Goal: Communication & Community: Ask a question

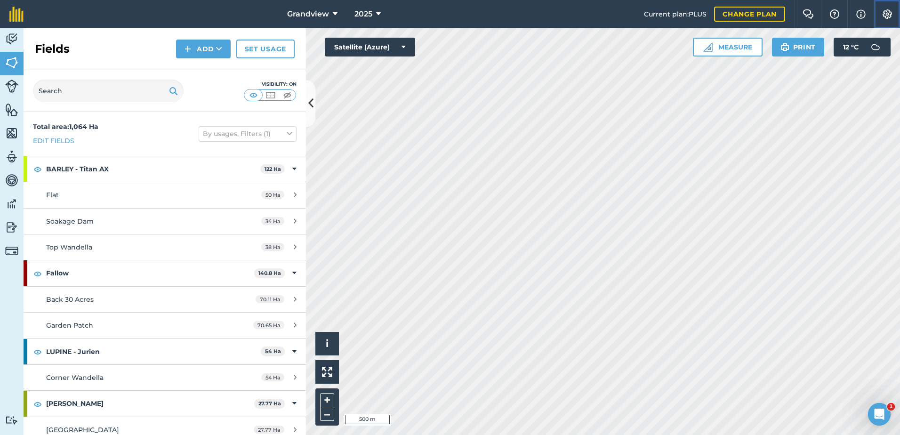
click at [888, 12] on img at bounding box center [887, 13] width 11 height 9
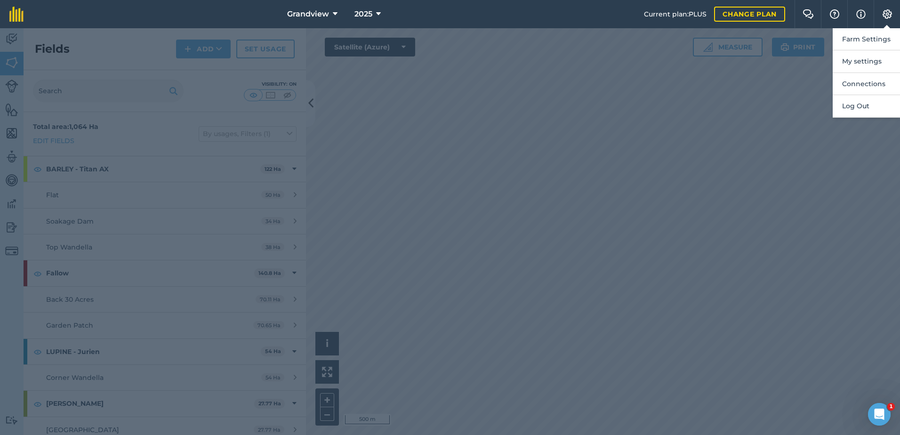
click at [799, 92] on div at bounding box center [450, 231] width 900 height 407
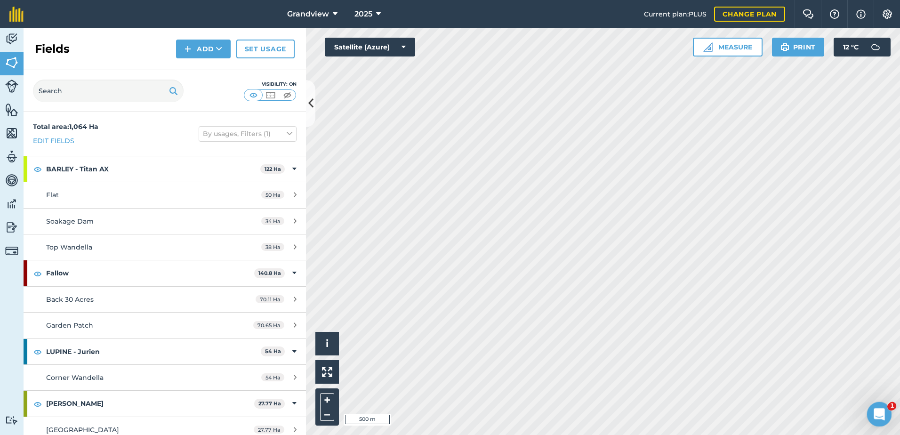
click at [877, 409] on icon "Open Intercom Messenger" at bounding box center [879, 413] width 16 height 16
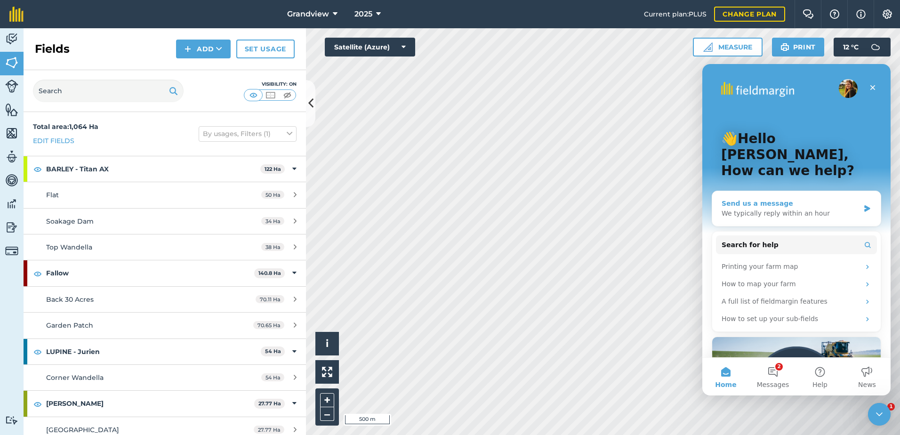
click at [759, 199] on div "Send us a message" at bounding box center [791, 204] width 138 height 10
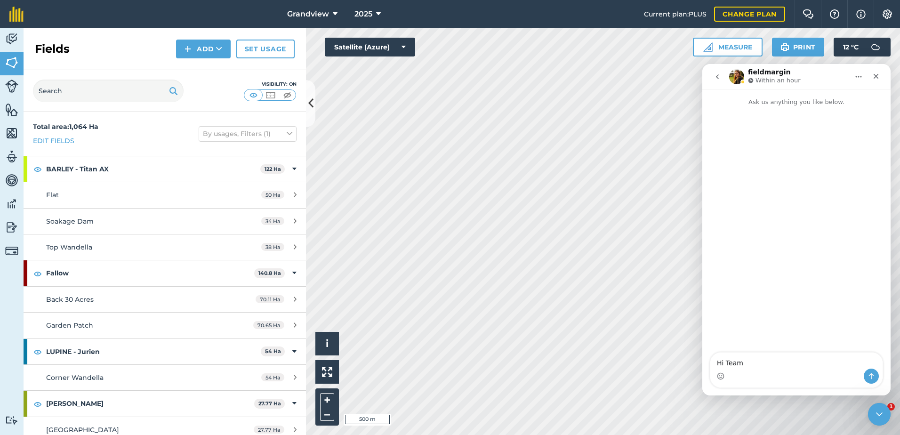
type textarea "Hi Team,"
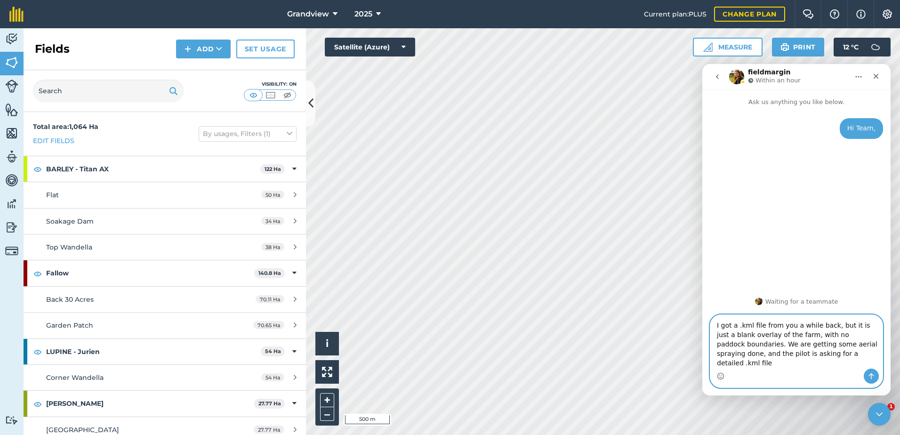
click at [818, 365] on textarea "I got a .kml file from you a while back, but it is just a blank overlay of the …" at bounding box center [796, 342] width 172 height 54
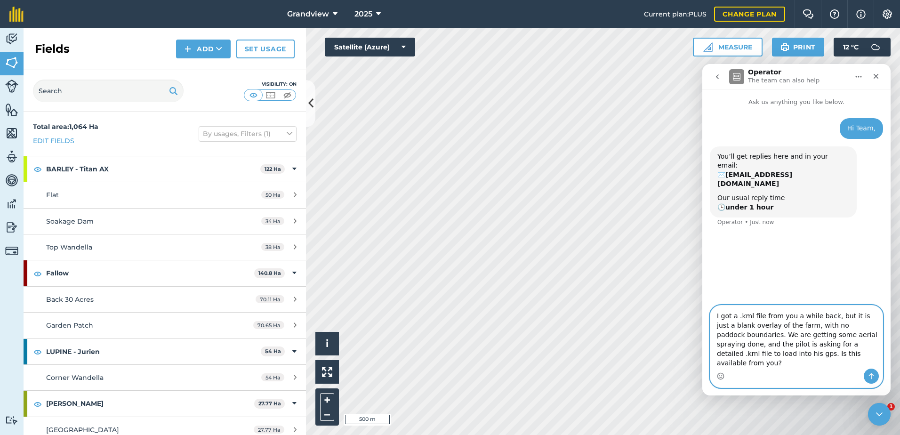
type textarea "I got a .kml file from you a while back, but it is just a blank overlay of the …"
click at [801, 363] on textarea "I got a .kml file from you a while back, but it is just a blank overlay of the …" at bounding box center [796, 337] width 172 height 63
type textarea "I got a .kml file from you a while back, but it is just a blank overlay of the …"
click at [872, 377] on icon "Send a message…" at bounding box center [872, 376] width 8 height 8
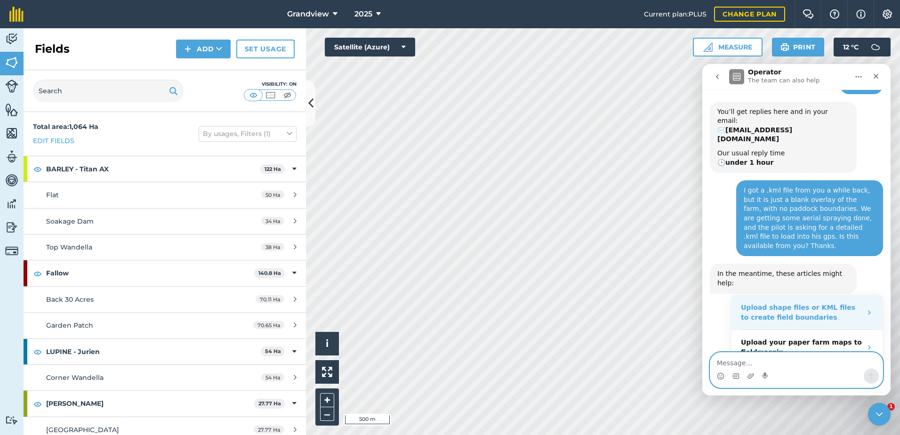
scroll to position [79, 0]
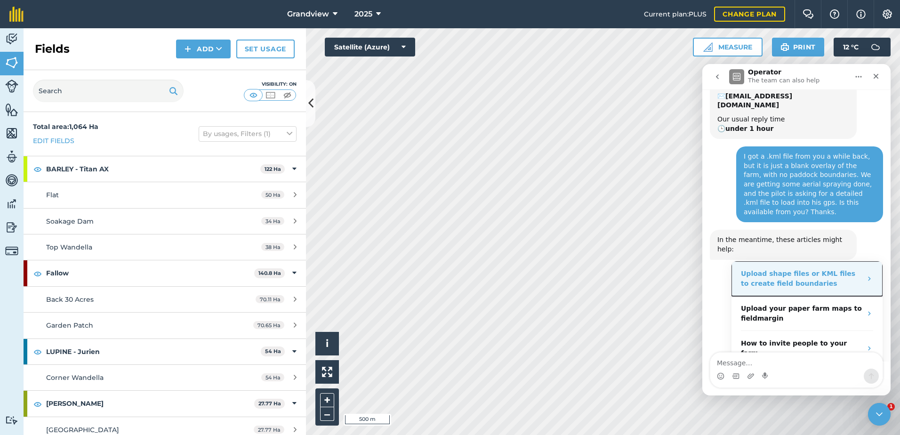
click at [866, 275] on icon "Operator says…" at bounding box center [870, 279] width 8 height 8
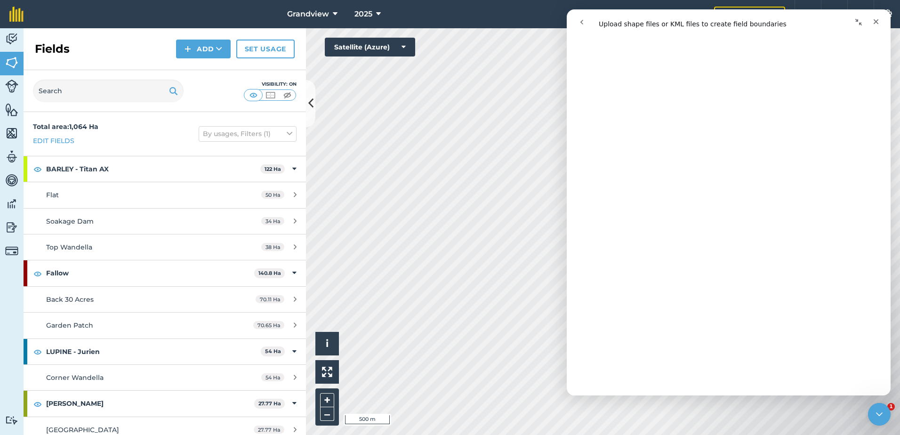
scroll to position [518, 0]
click at [874, 20] on icon "Close" at bounding box center [876, 21] width 5 height 5
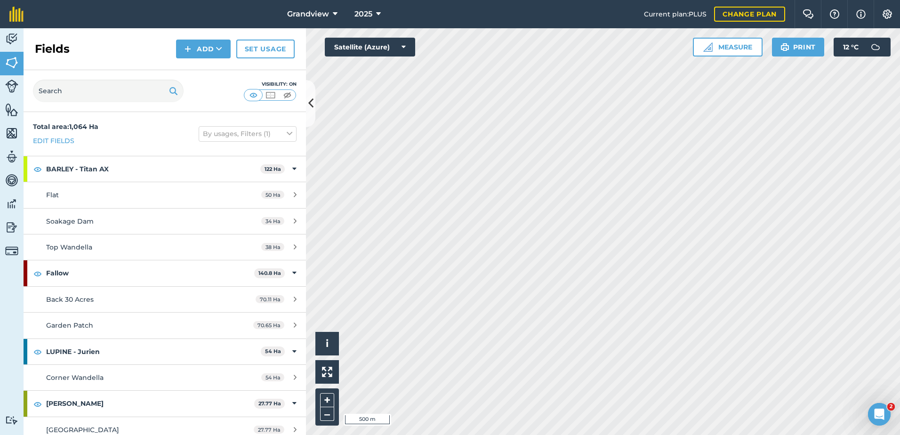
scroll to position [0, 0]
click at [883, 14] on img at bounding box center [887, 13] width 11 height 9
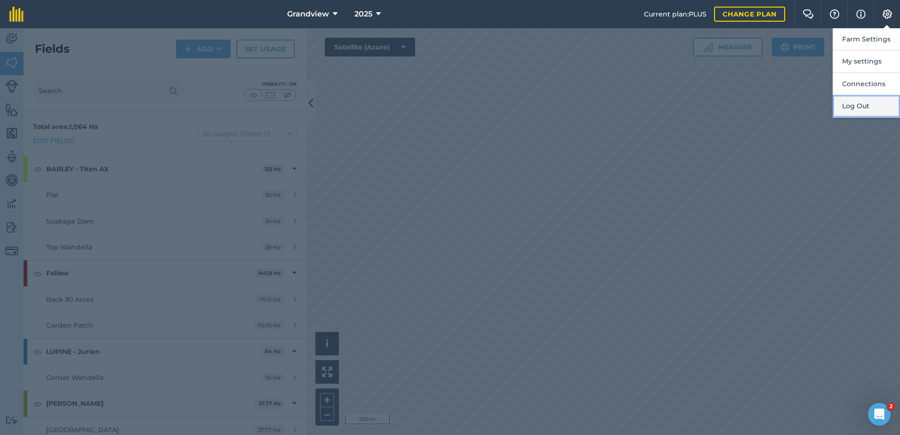
click at [864, 104] on button "Log Out" at bounding box center [866, 106] width 67 height 22
